Goal: Task Accomplishment & Management: Manage account settings

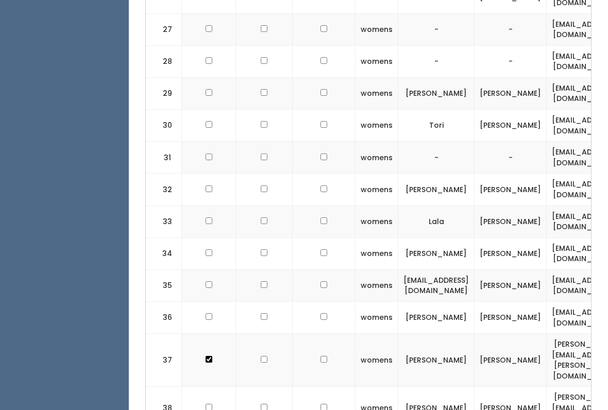
scroll to position [1117, 0]
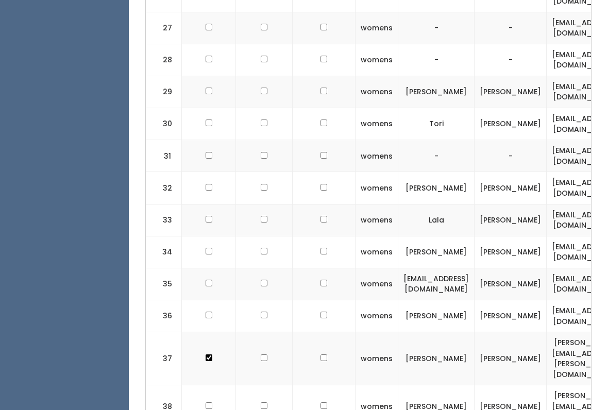
checkbox input "true"
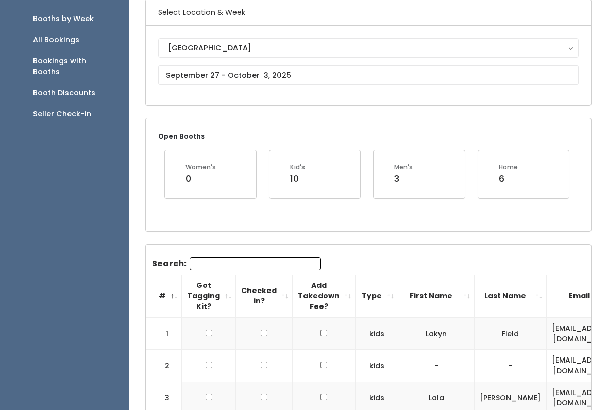
scroll to position [0, 0]
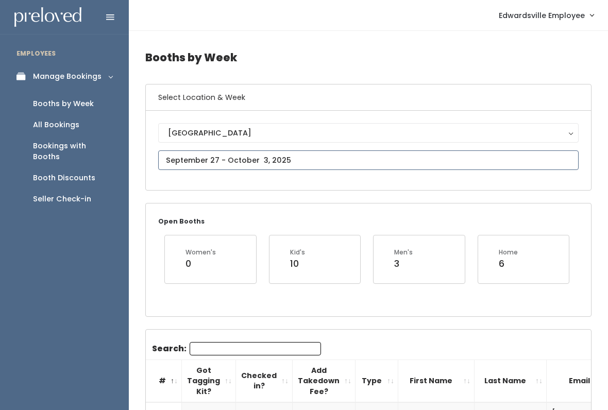
click at [349, 151] on input "text" at bounding box center [368, 160] width 420 height 20
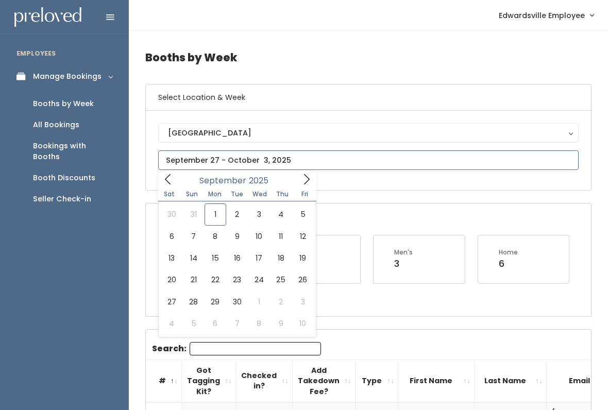
click at [175, 179] on span at bounding box center [168, 179] width 20 height 16
click at [304, 185] on icon at bounding box center [306, 179] width 11 height 11
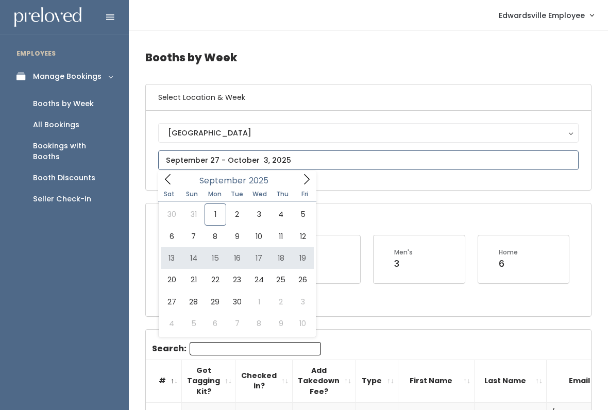
type input "September 13 to September 19"
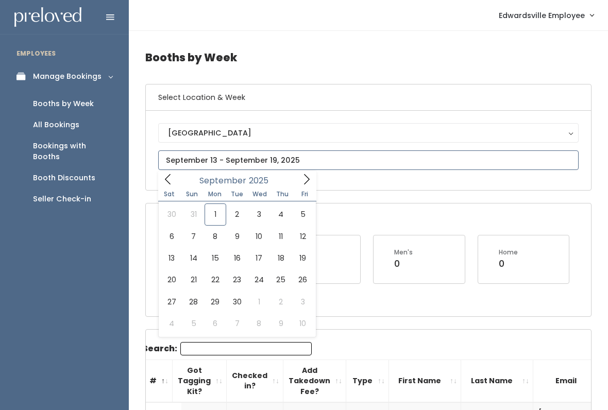
scroll to position [1, 0]
click at [301, 181] on icon at bounding box center [306, 178] width 11 height 11
click at [305, 177] on icon at bounding box center [306, 178] width 11 height 11
click at [169, 180] on icon at bounding box center [167, 178] width 11 height 11
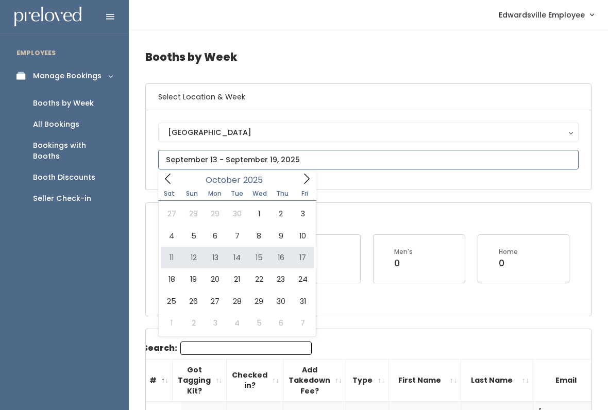
type input "October 11 to October 17"
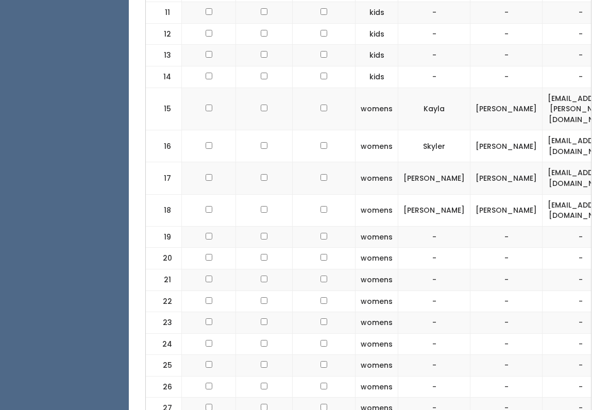
scroll to position [650, 0]
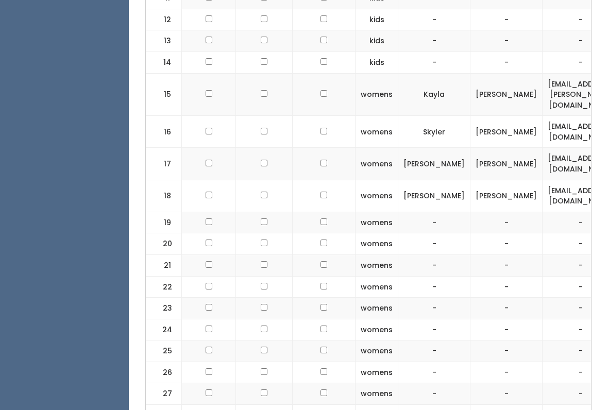
click at [203, 180] on td at bounding box center [209, 196] width 54 height 32
checkbox input "true"
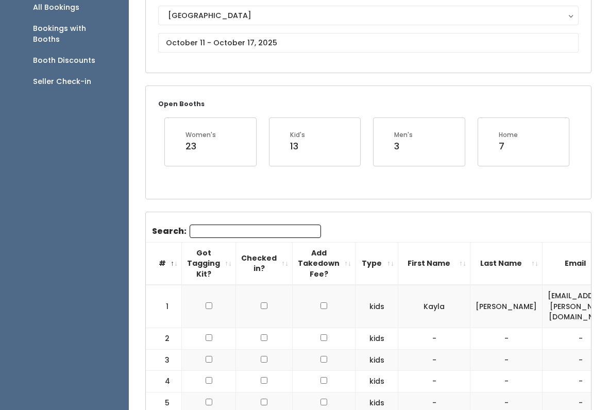
scroll to position [0, 0]
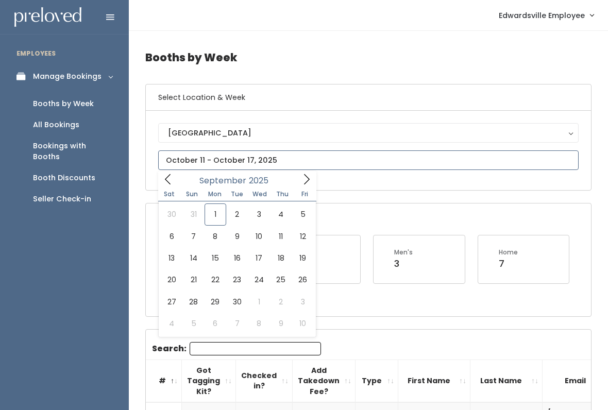
click at [161, 181] on span at bounding box center [168, 179] width 20 height 16
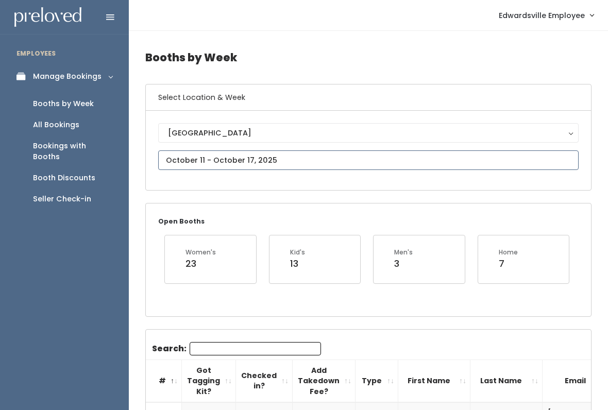
type input "August 30 to September 5"
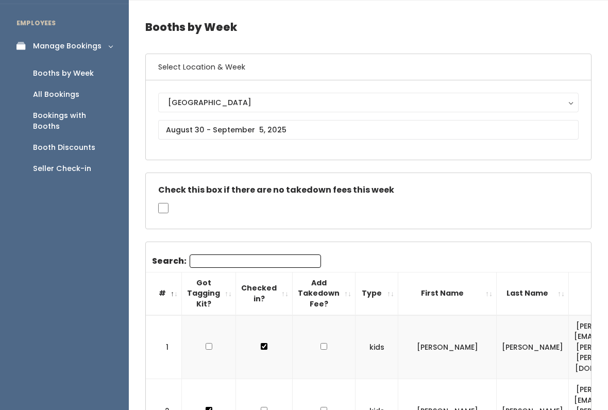
scroll to position [29, 0]
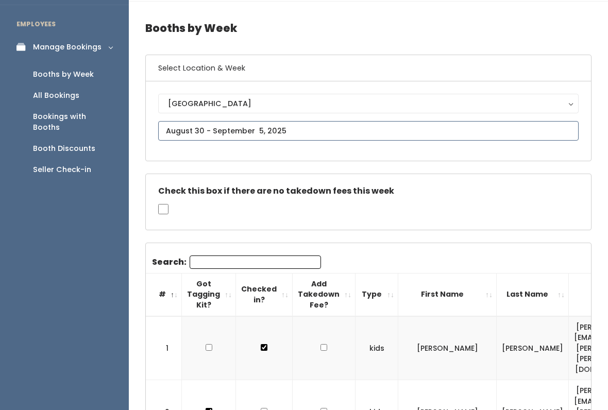
click at [412, 132] on input "text" at bounding box center [368, 131] width 420 height 20
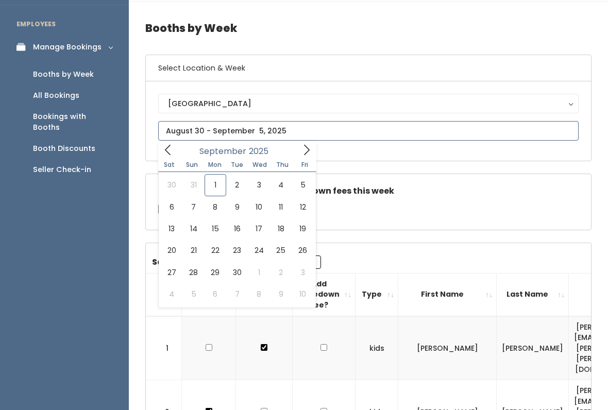
type input "August 30 to September 5"
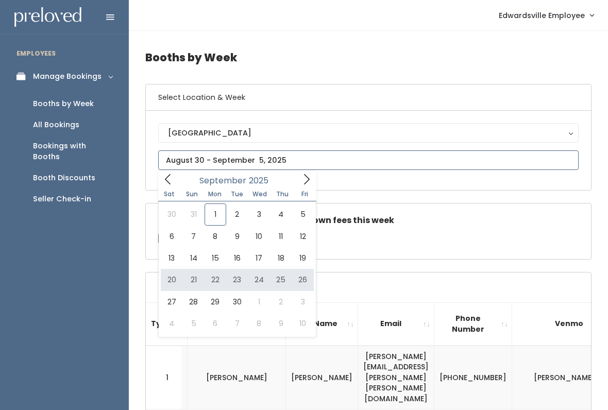
type input "September 20 to September 26"
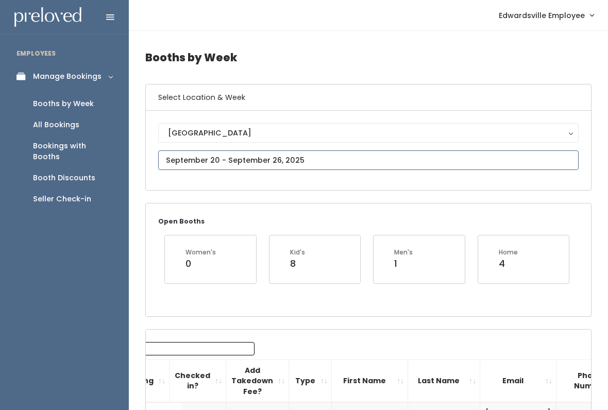
click at [325, 164] on input "text" at bounding box center [368, 160] width 420 height 20
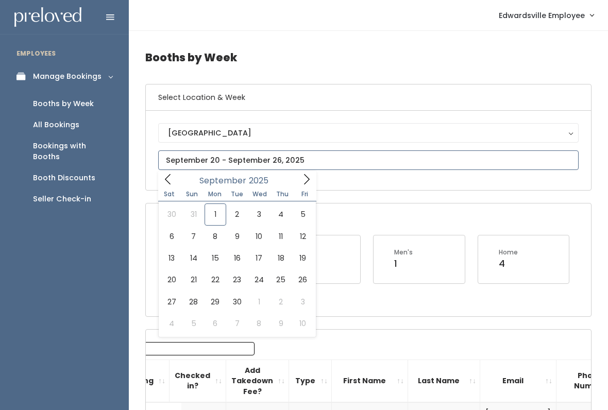
type input "September 27 to October 3"
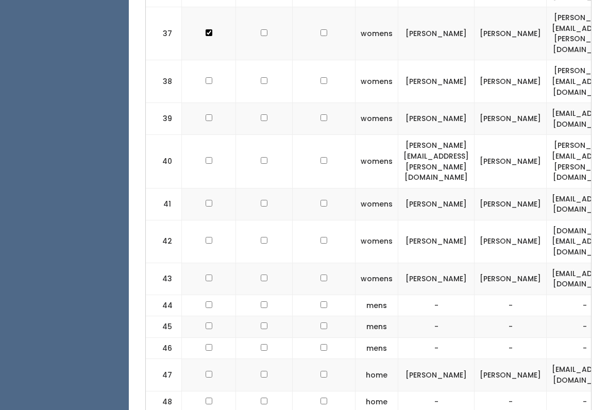
scroll to position [1538, 0]
